Goal: Navigation & Orientation: Find specific page/section

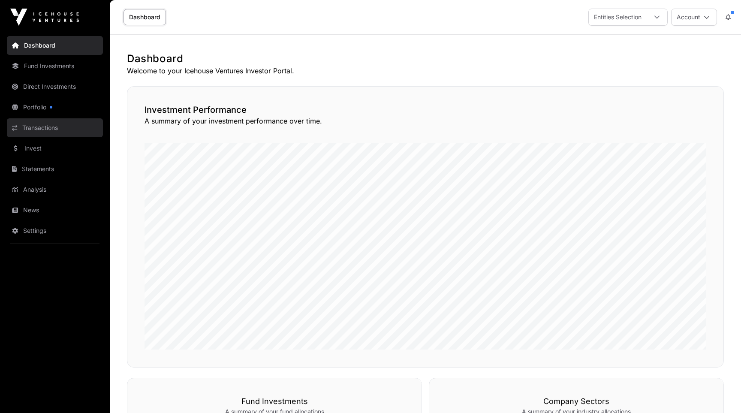
click at [48, 124] on link "Transactions" at bounding box center [55, 127] width 96 height 19
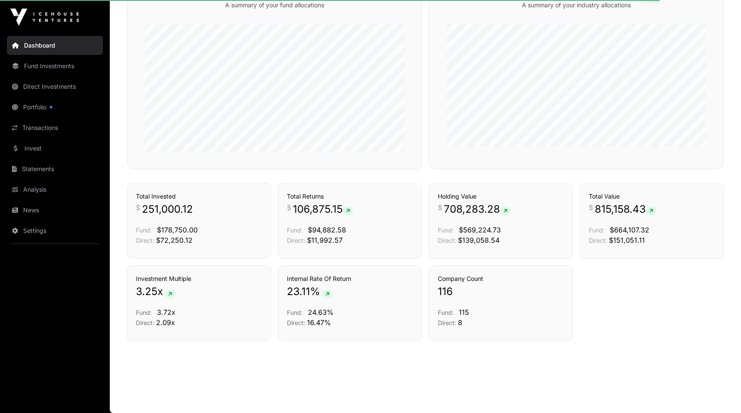
scroll to position [406, 0]
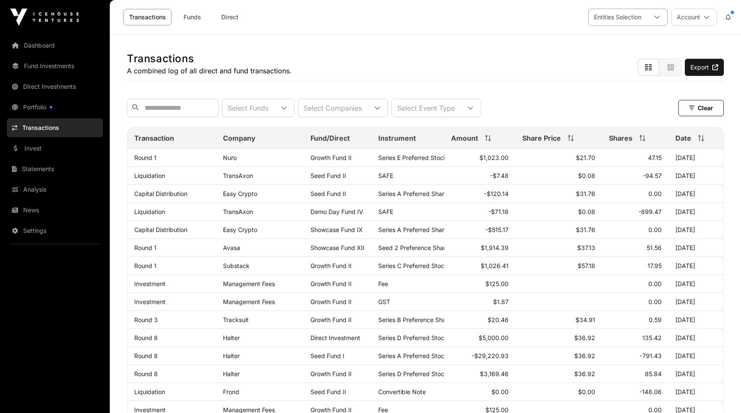
click at [637, 10] on div "Entities Selection" at bounding box center [618, 17] width 58 height 16
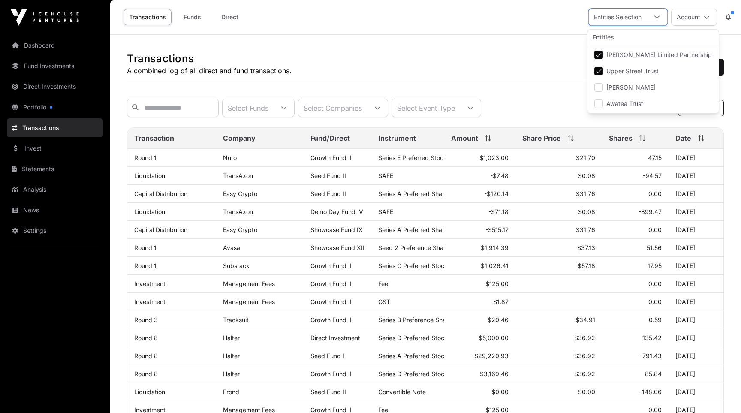
scroll to position [9, 6]
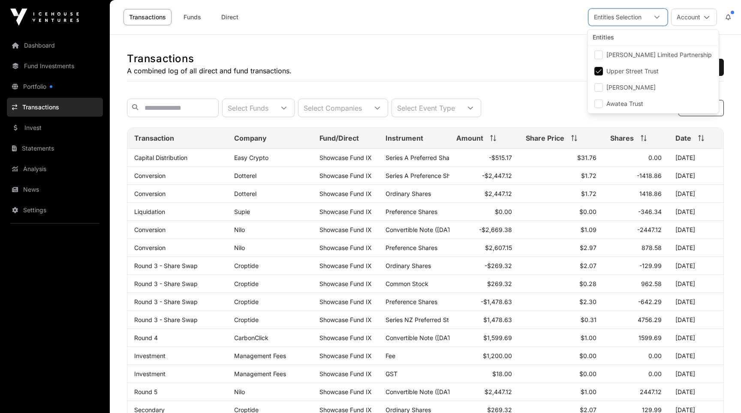
click at [524, 49] on div "Transactions A combined log of all direct and fund transactions. Export" at bounding box center [425, 58] width 597 height 47
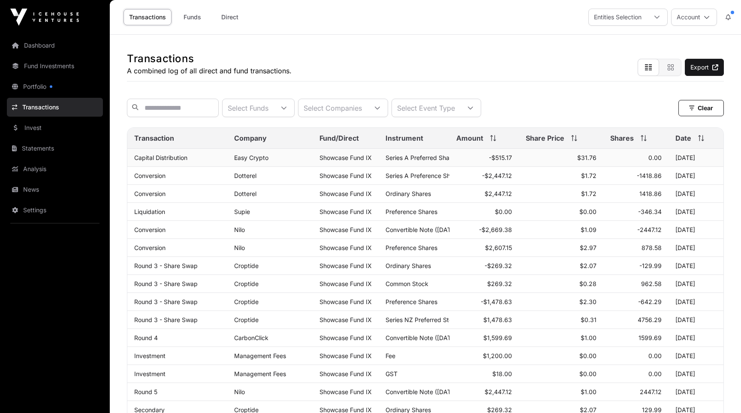
click at [465, 163] on td "-$515.17" at bounding box center [483, 158] width 69 height 18
drag, startPoint x: 484, startPoint y: 158, endPoint x: 512, endPoint y: 157, distance: 27.9
click at [512, 157] on td "-$515.17" at bounding box center [483, 158] width 69 height 18
click at [355, 58] on div "Transactions A combined log of all direct and fund transactions. Export" at bounding box center [425, 58] width 597 height 47
click at [26, 53] on link "Dashboard" at bounding box center [55, 45] width 96 height 19
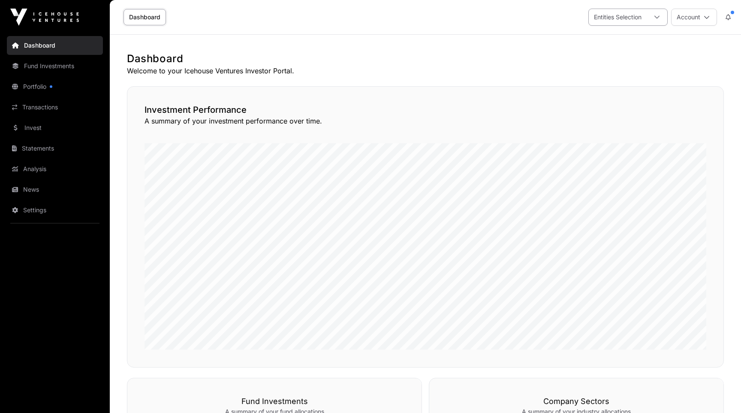
click at [654, 19] on icon at bounding box center [657, 17] width 6 height 6
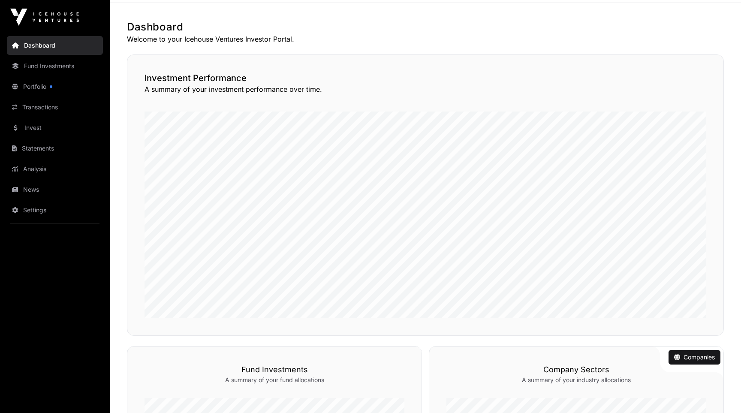
scroll to position [5, 0]
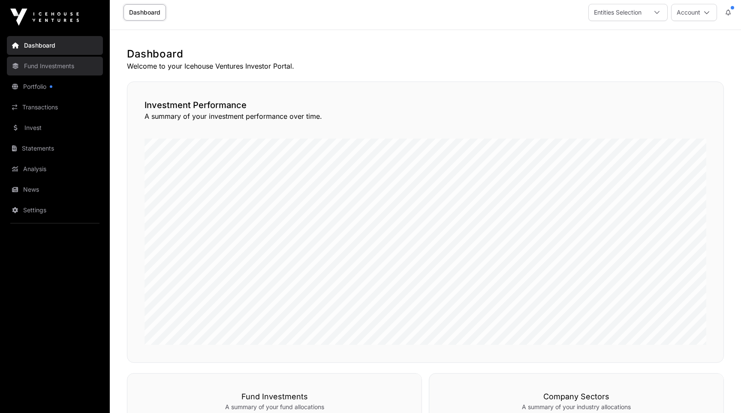
click at [69, 68] on link "Fund Investments" at bounding box center [55, 66] width 96 height 19
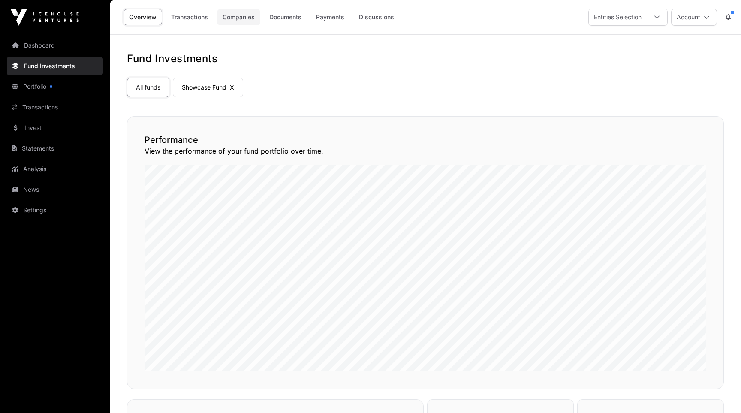
click at [238, 22] on link "Companies" at bounding box center [238, 17] width 43 height 16
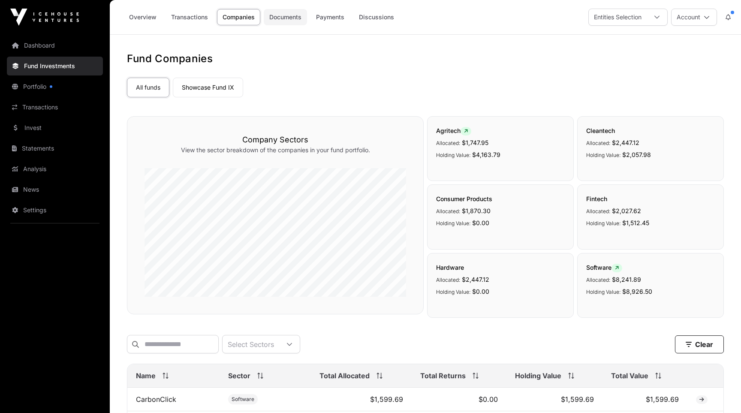
click at [292, 20] on link "Documents" at bounding box center [285, 17] width 43 height 16
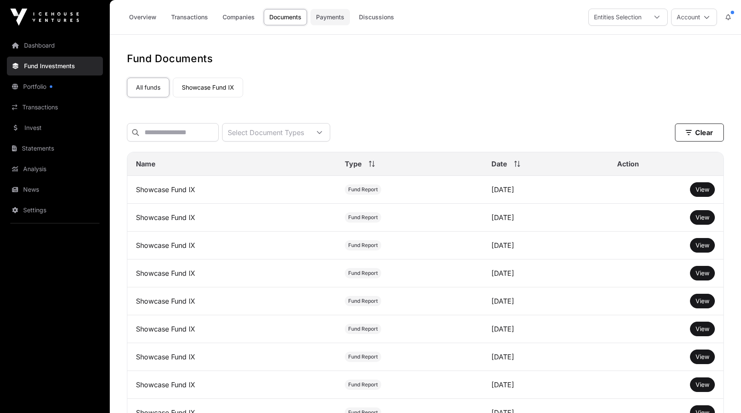
click at [330, 21] on link "Payments" at bounding box center [329, 17] width 39 height 16
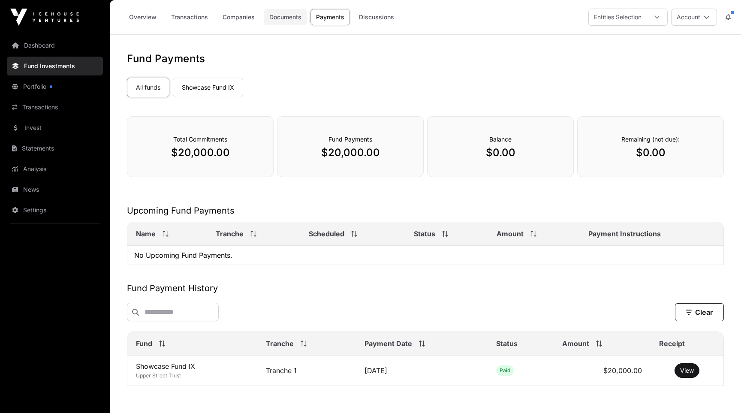
click at [278, 17] on link "Documents" at bounding box center [285, 17] width 43 height 16
